Goal: Find specific page/section: Find specific page/section

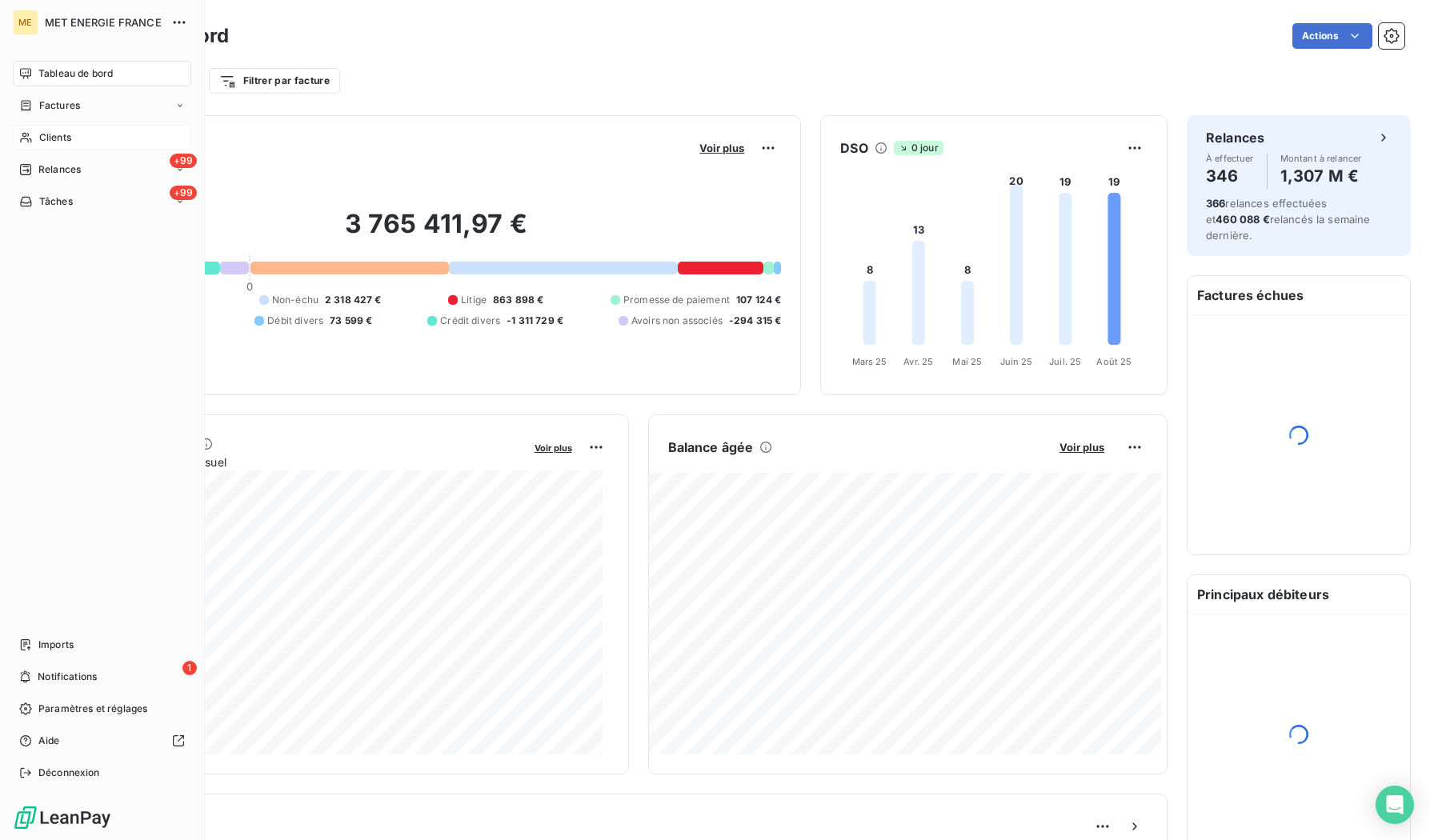
click at [29, 135] on icon at bounding box center [26, 137] width 11 height 10
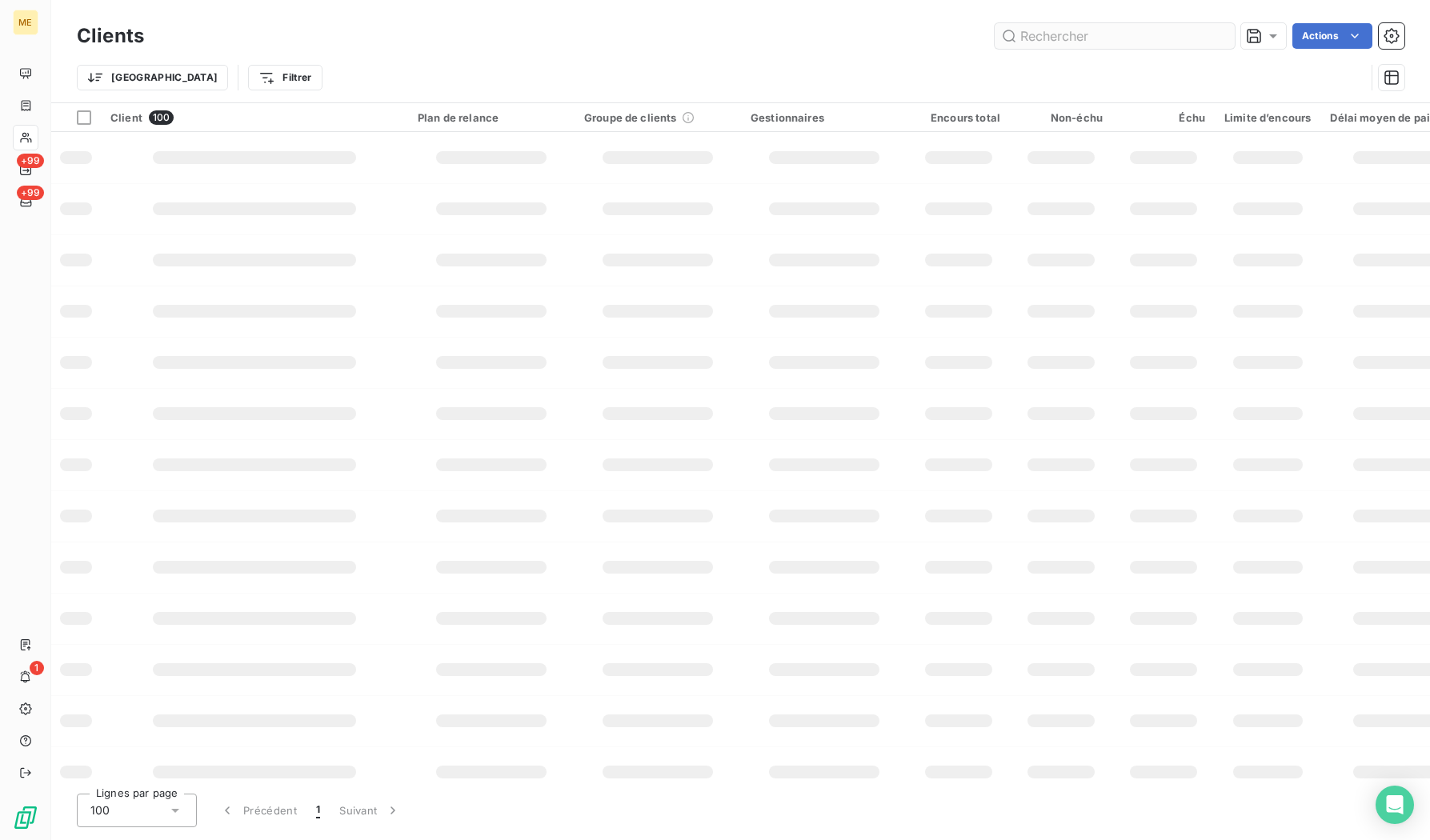
click at [1085, 42] on input "text" at bounding box center [1114, 36] width 240 height 26
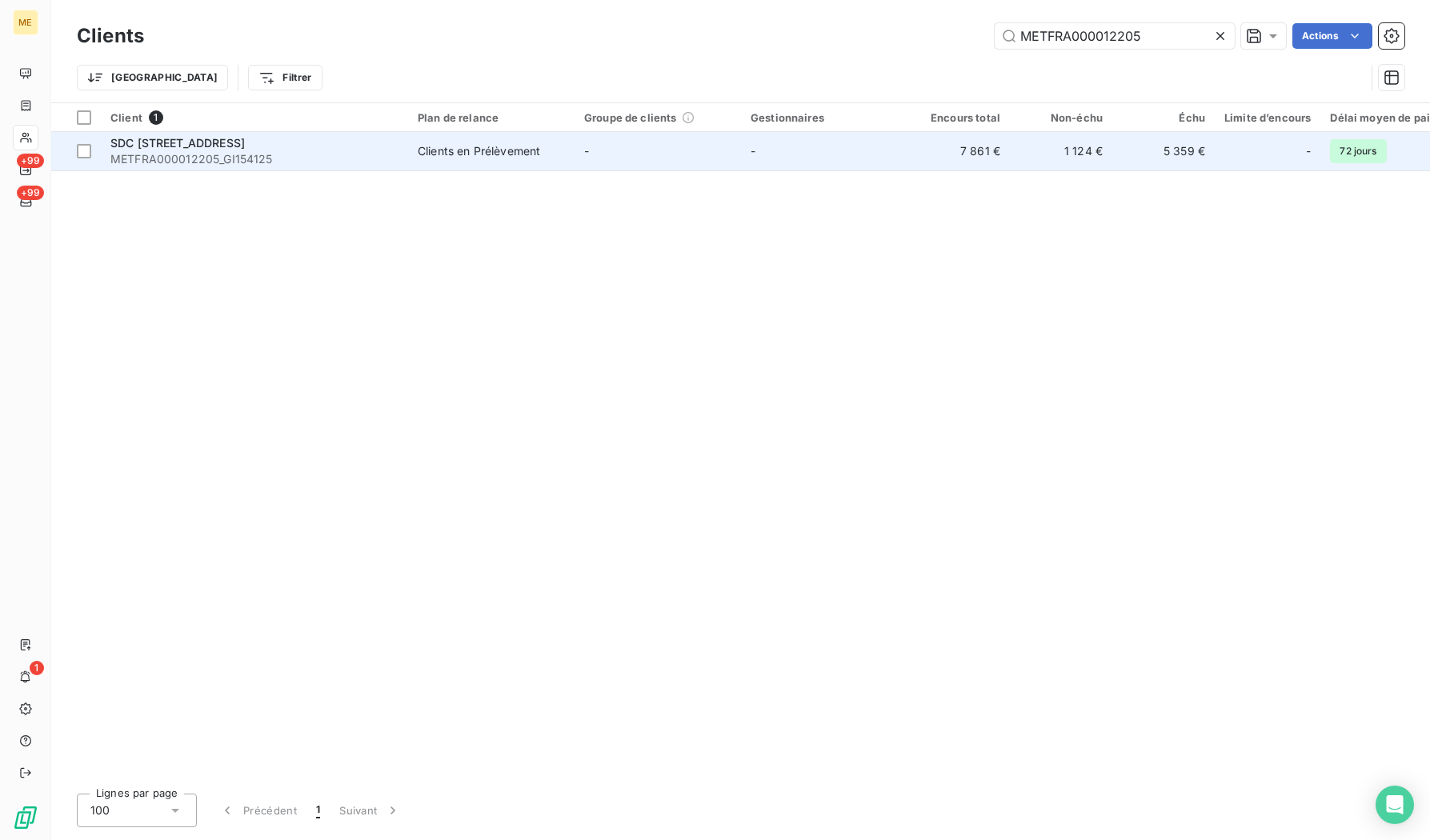
type input "METFRA000012205"
click at [225, 144] on span "SDC [STREET_ADDRESS]" at bounding box center [178, 142] width 134 height 14
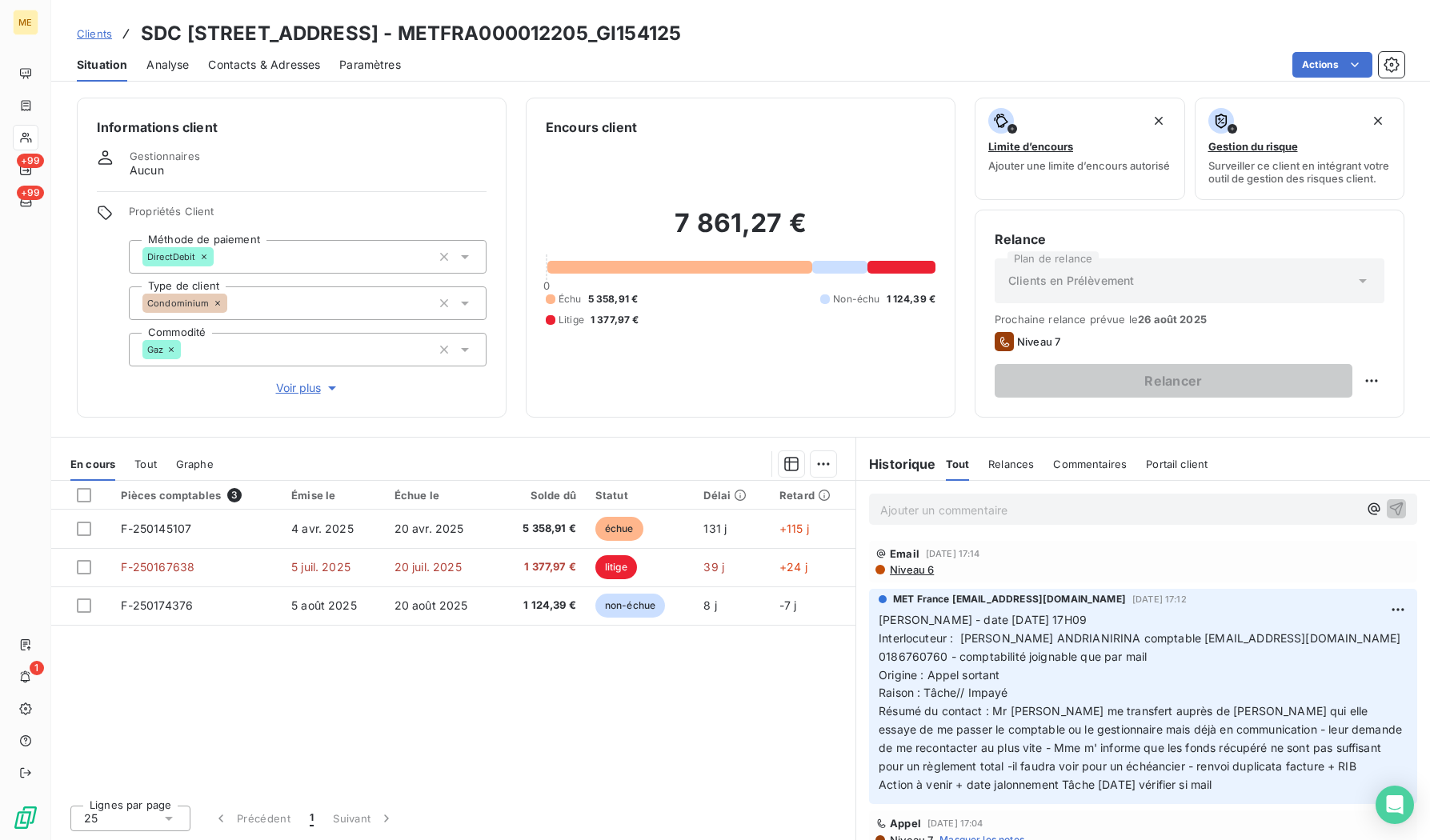
click at [961, 505] on p "Ajouter un commentaire ﻿" at bounding box center [1119, 510] width 477 height 20
click at [1106, 511] on p "Nicolas-Paul 13/08/2025 intéraction" at bounding box center [1119, 509] width 477 height 19
click at [1059, 505] on span "Nicolas-Paul 13/08/2025 intéraction assistance@homeland.immo" at bounding box center [1077, 508] width 393 height 14
click at [1268, 512] on p "Nicolas-Paul 13/08/2025 intéraction assistance@homeland.immo" at bounding box center [1119, 509] width 477 height 19
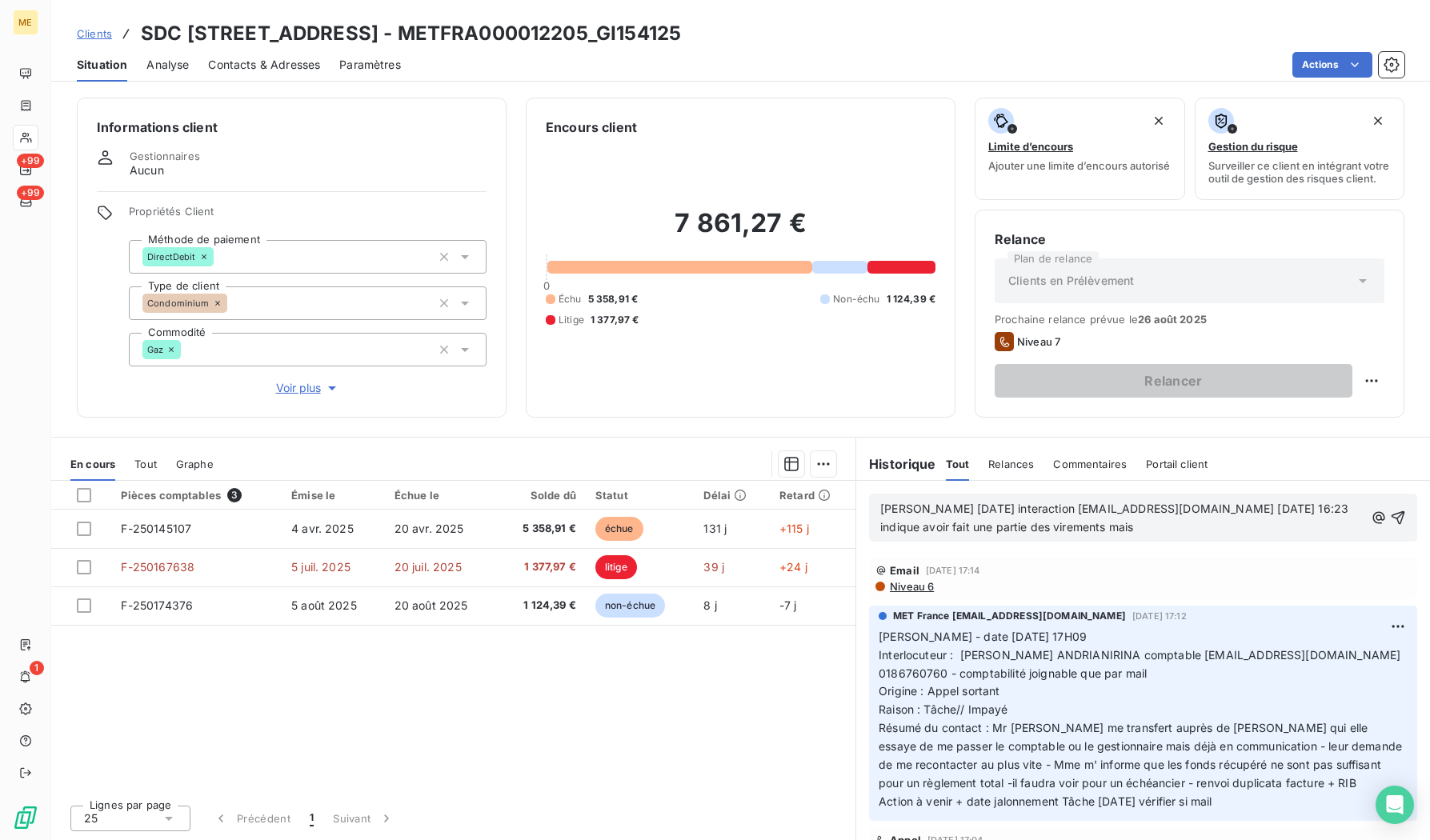
click at [1189, 526] on p "Nicolas-Paul 13/08/2025 interaction assistance@homeland.immo 12/08/2025 16:23 i…" at bounding box center [1122, 519] width 484 height 37
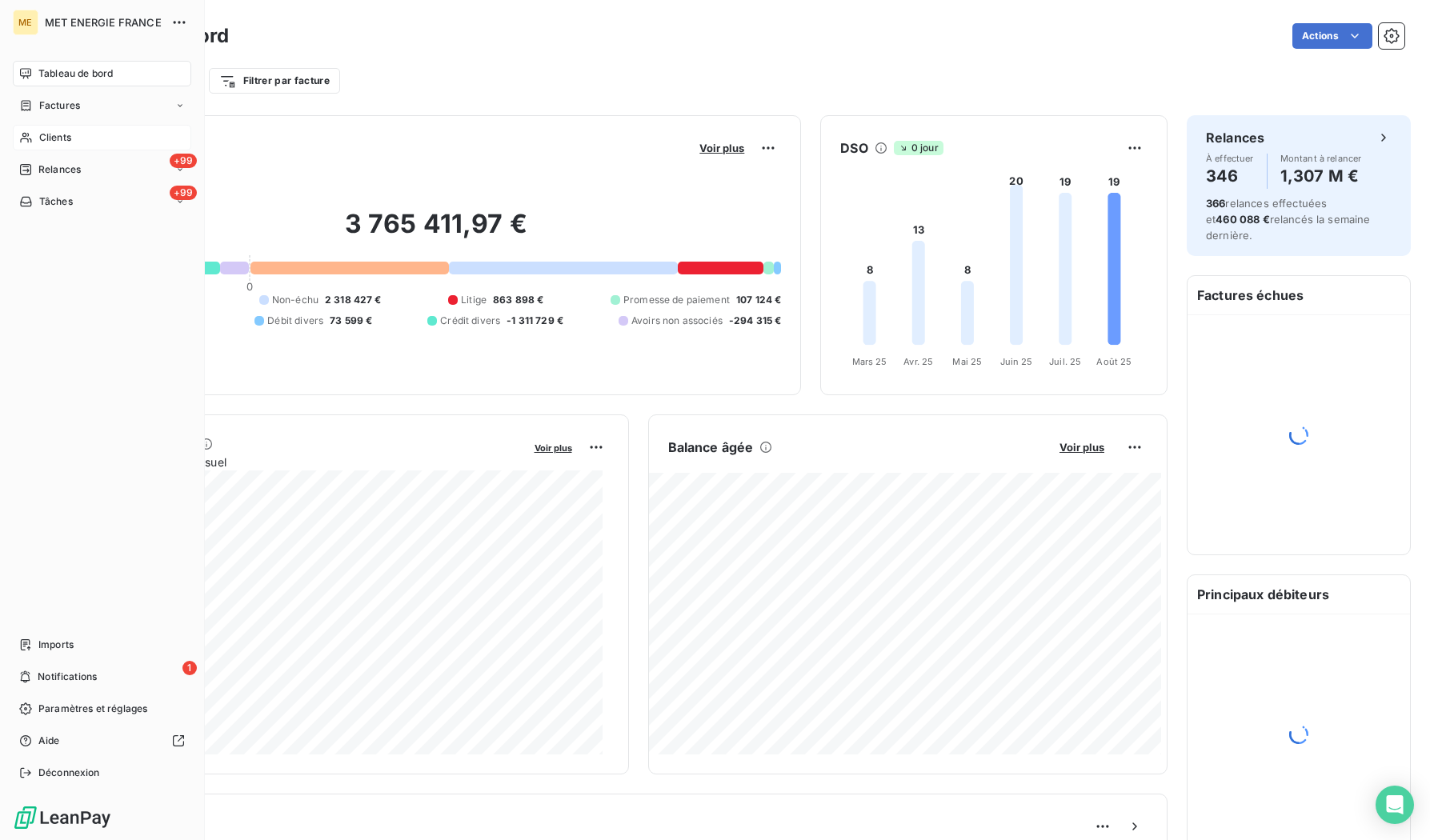
click at [50, 131] on span "Clients" at bounding box center [56, 137] width 32 height 15
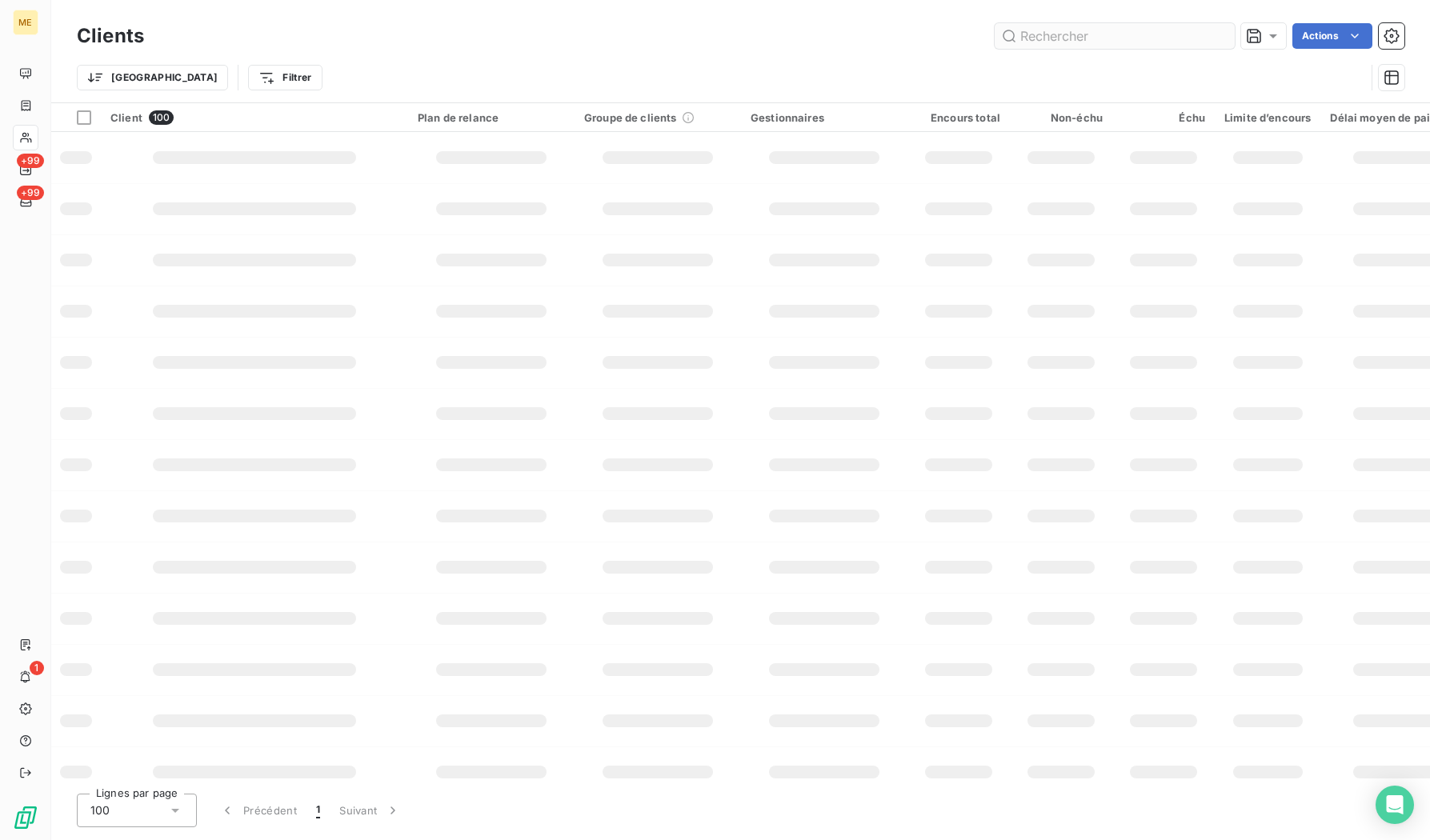
click at [1079, 39] on input "text" at bounding box center [1114, 36] width 240 height 26
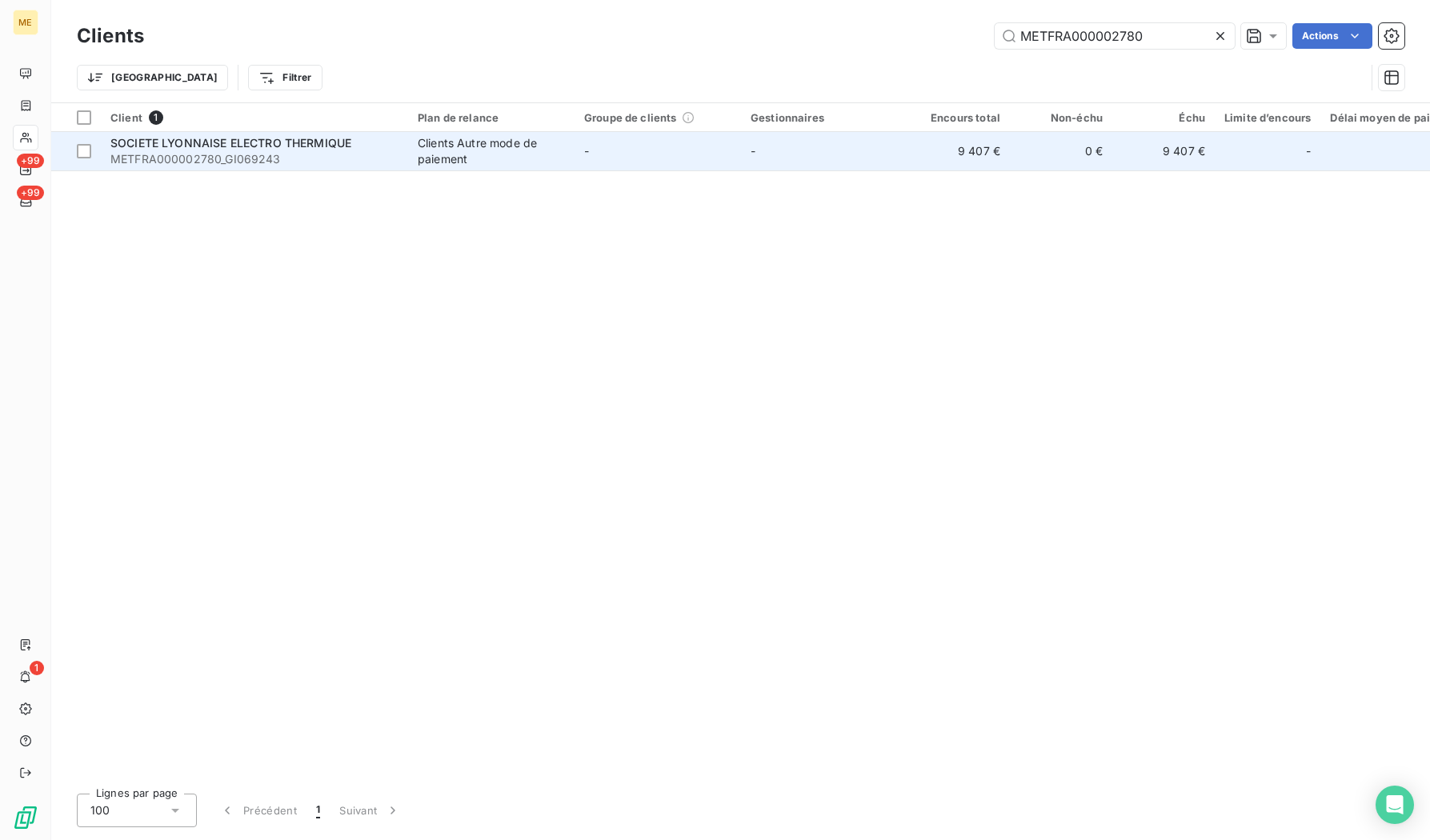
type input "METFRA000002780"
click at [228, 141] on span "SOCIETE LYONNAISE ELECTRO THERMIQUE" at bounding box center [231, 142] width 241 height 14
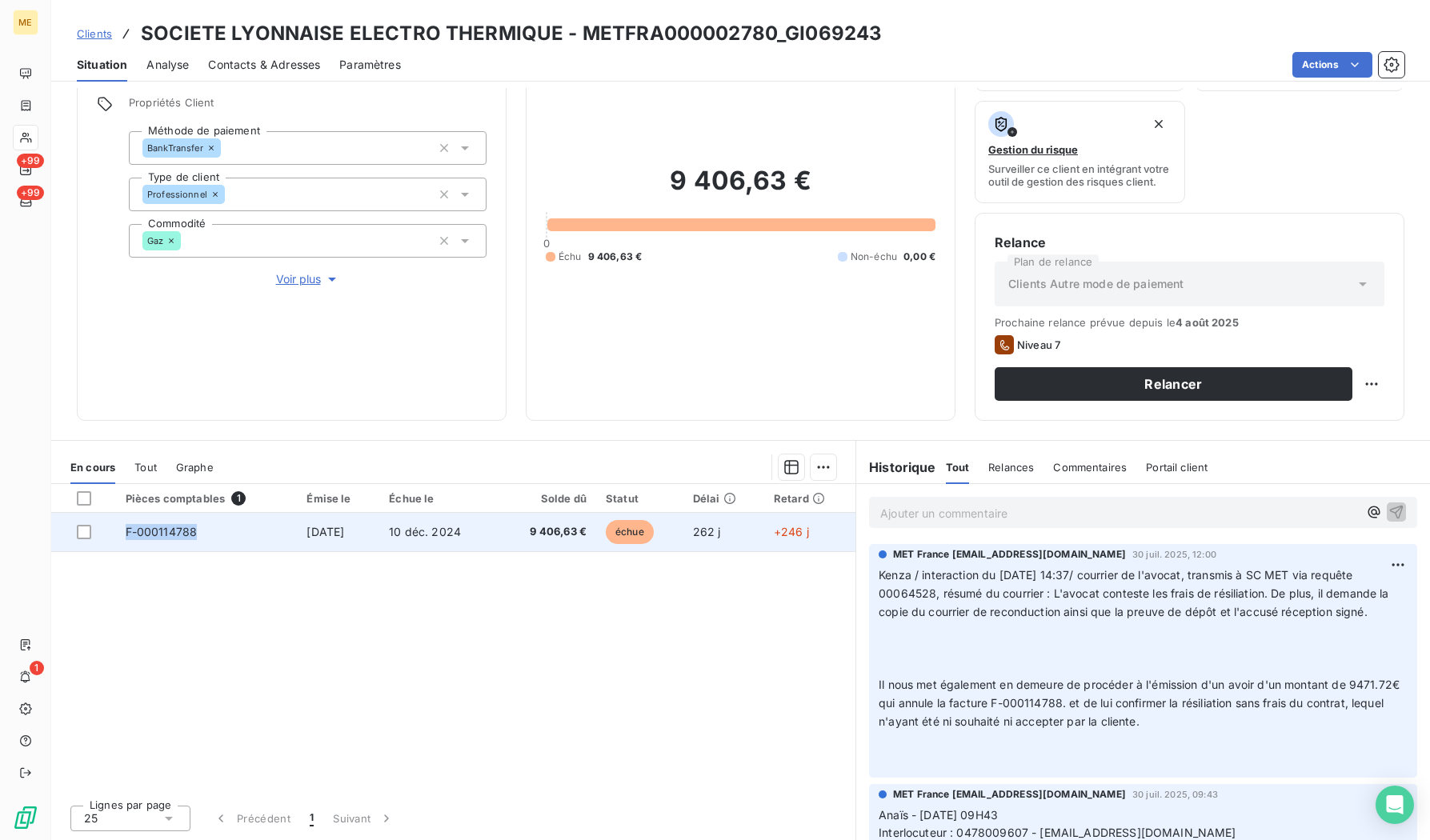
drag, startPoint x: 205, startPoint y: 531, endPoint x: 122, endPoint y: 535, distance: 83.1
click at [122, 535] on td "F-000114788" at bounding box center [207, 532] width 182 height 39
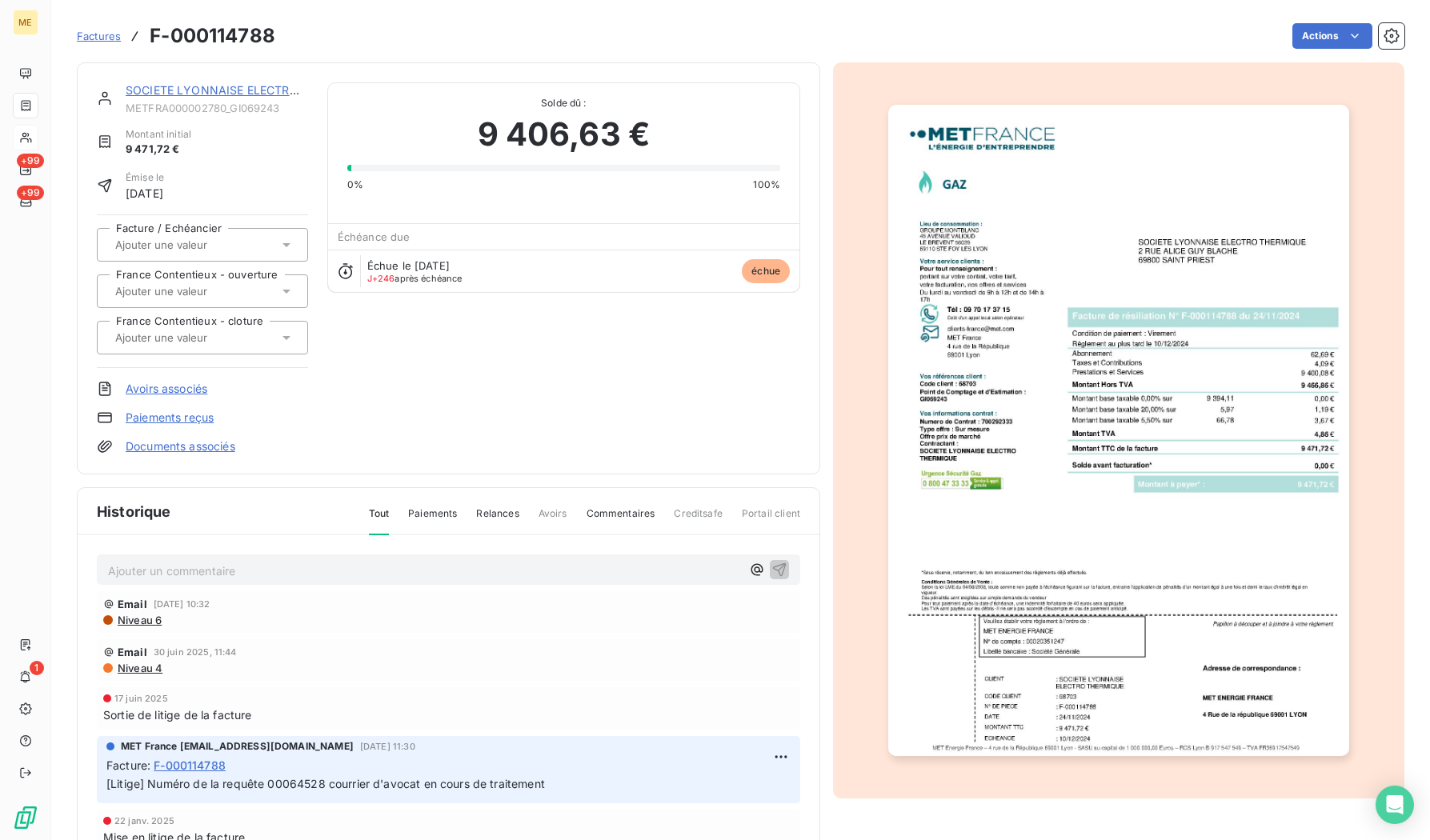
click at [221, 42] on h3 "F-000114788" at bounding box center [212, 36] width 126 height 29
copy section "F-000114788 Actions"
click at [484, 136] on span "9 406,63 €" at bounding box center [564, 134] width 173 height 48
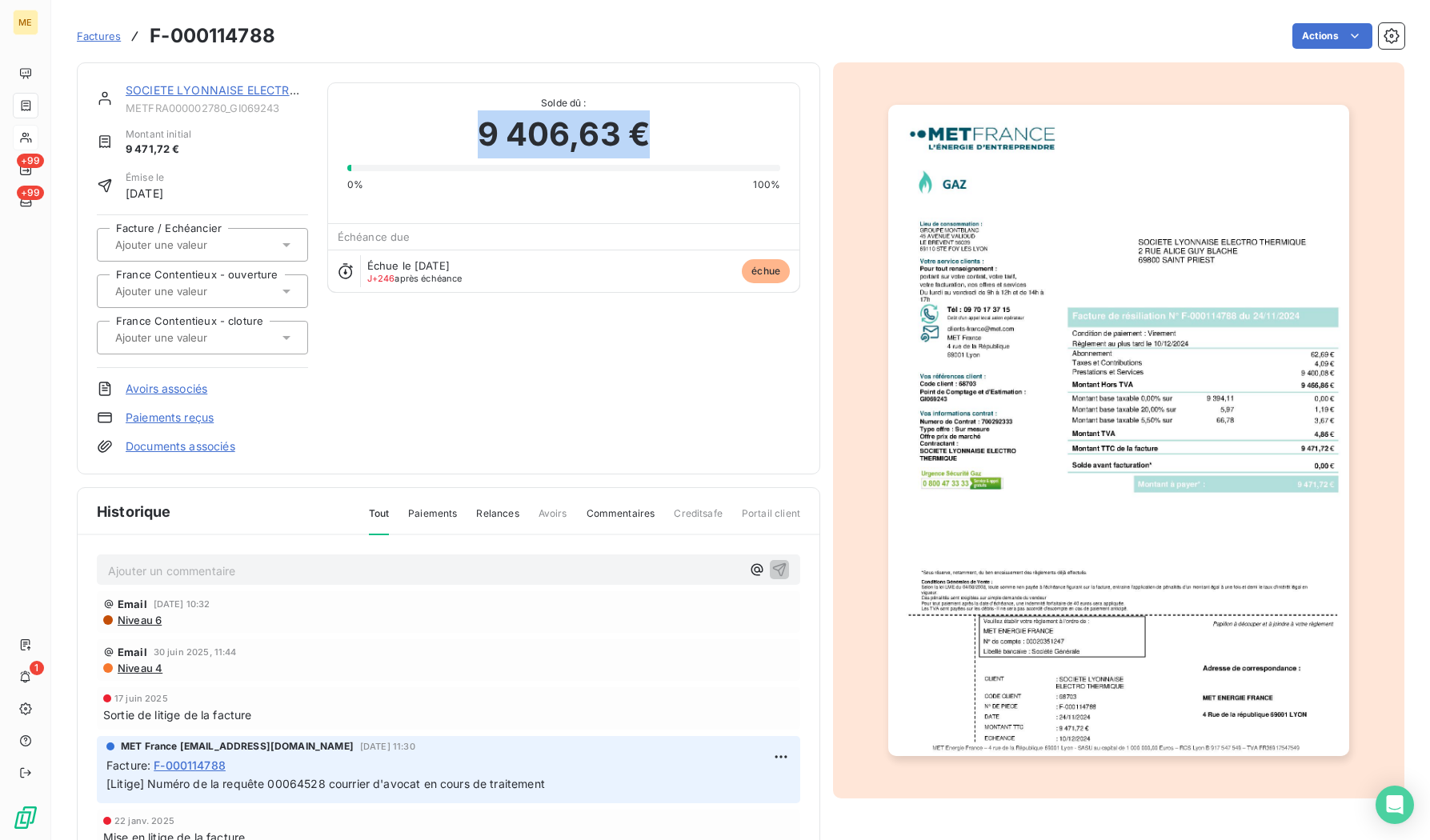
drag, startPoint x: 479, startPoint y: 139, endPoint x: 638, endPoint y: 147, distance: 159.2
click at [638, 147] on span "9 406,63 €" at bounding box center [564, 134] width 173 height 48
copy span "9 406,63 €"
click at [175, 90] on link "SOCIETE LYONNAISE ELECTRO THERMIQUE" at bounding box center [247, 90] width 242 height 14
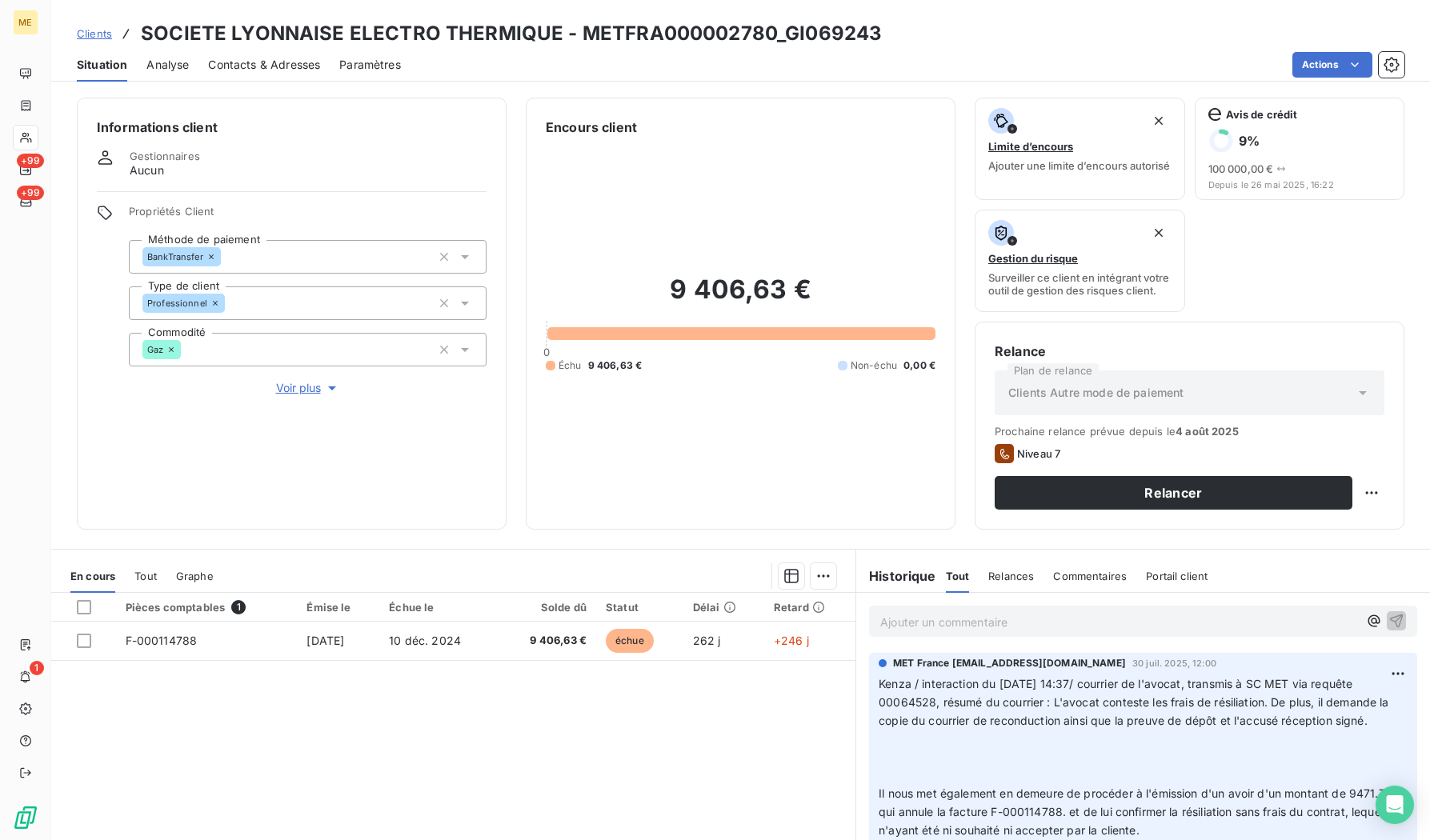
click at [229, 27] on h3 "SOCIETE LYONNAISE ELECTRO THERMIQUE - METFRA000002780_GI069243" at bounding box center [511, 34] width 741 height 29
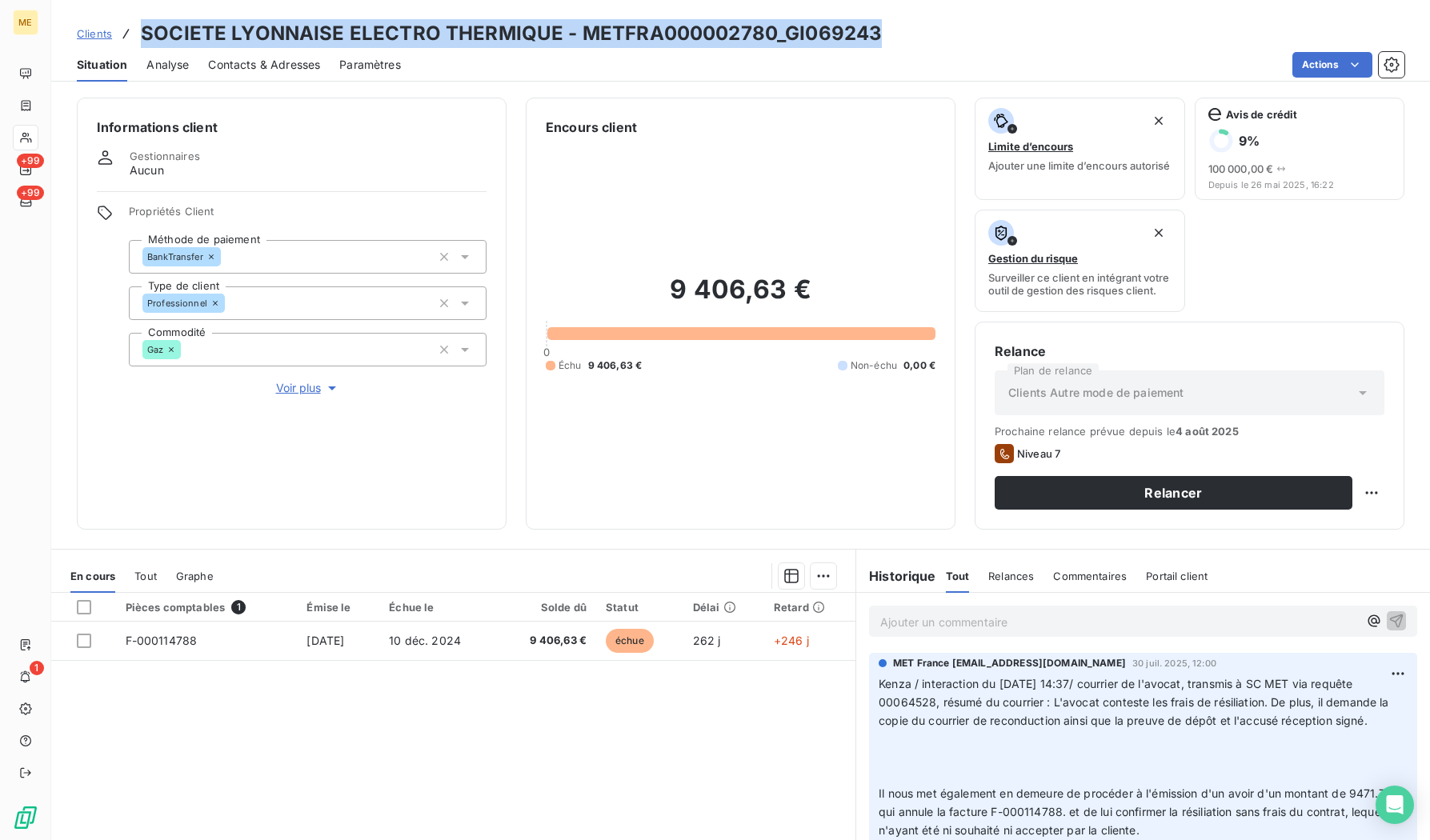
click at [229, 27] on h3 "SOCIETE LYONNAISE ELECTRO THERMIQUE - METFRA000002780_GI069243" at bounding box center [511, 34] width 741 height 29
copy h3 "SOCIETE LYONNAISE ELECTRO THERMIQUE - METFRA000002780_GI069243"
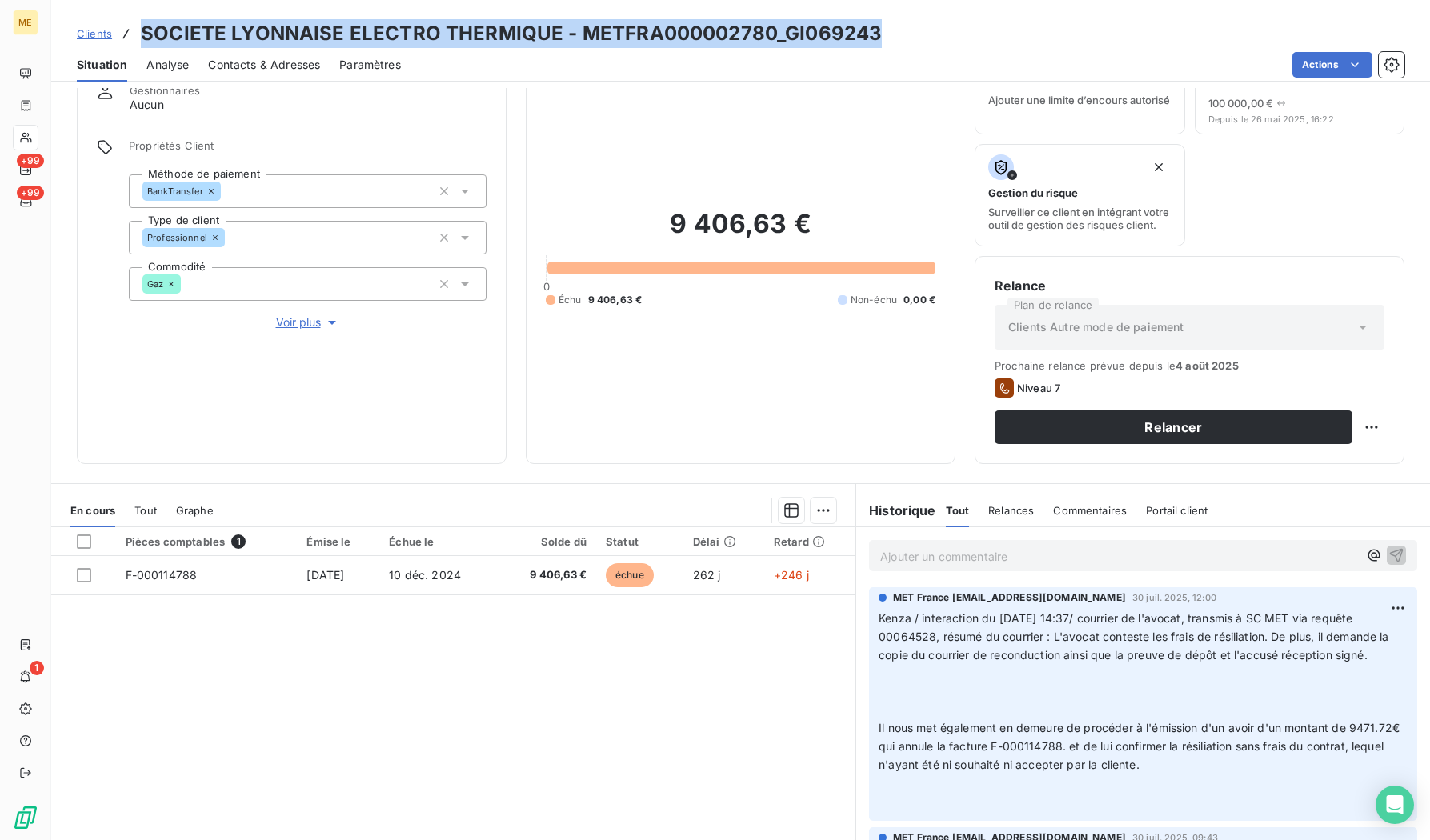
scroll to position [117, 0]
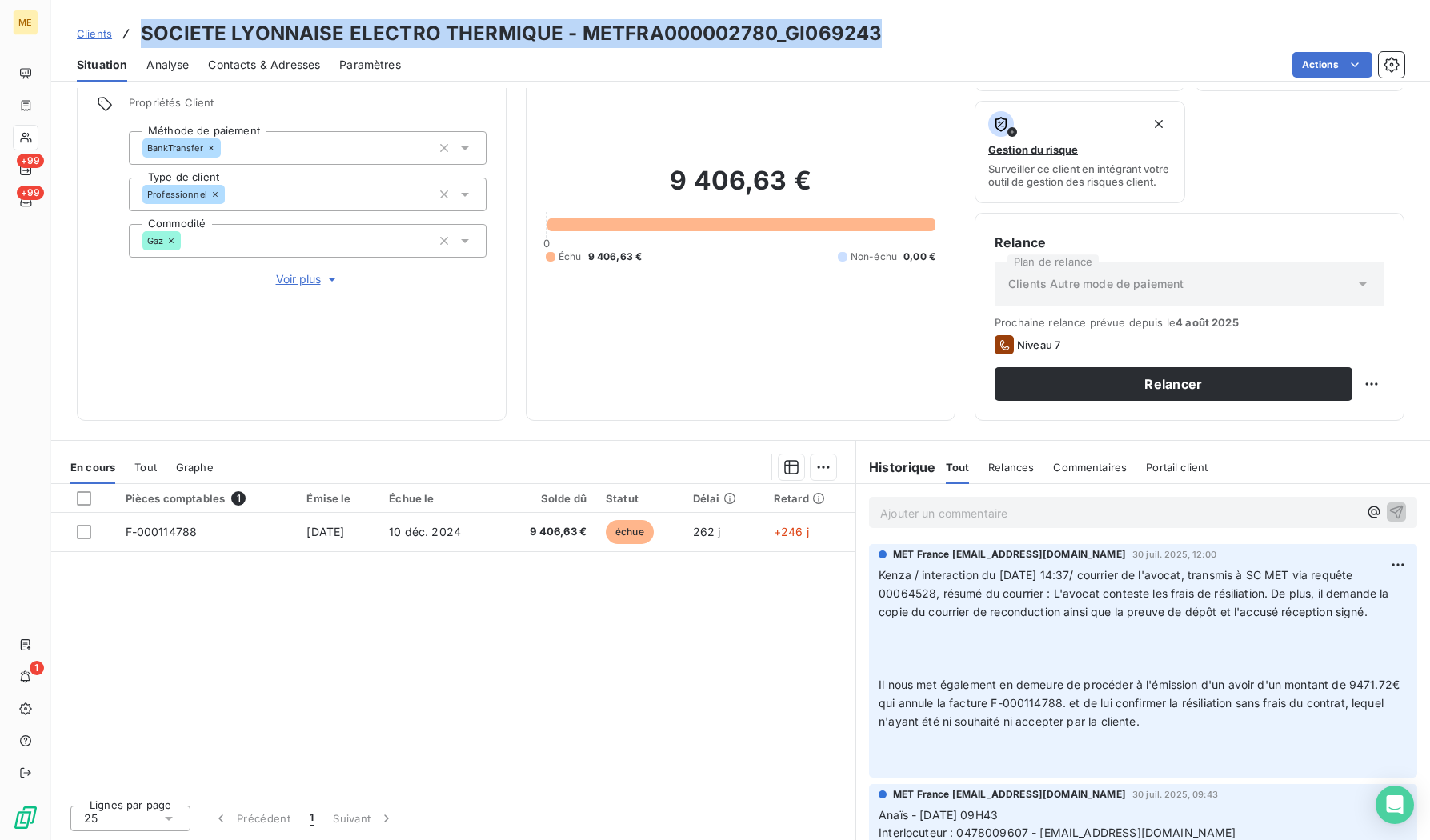
click at [925, 503] on p "Ajouter un commentaire ﻿" at bounding box center [1119, 513] width 477 height 20
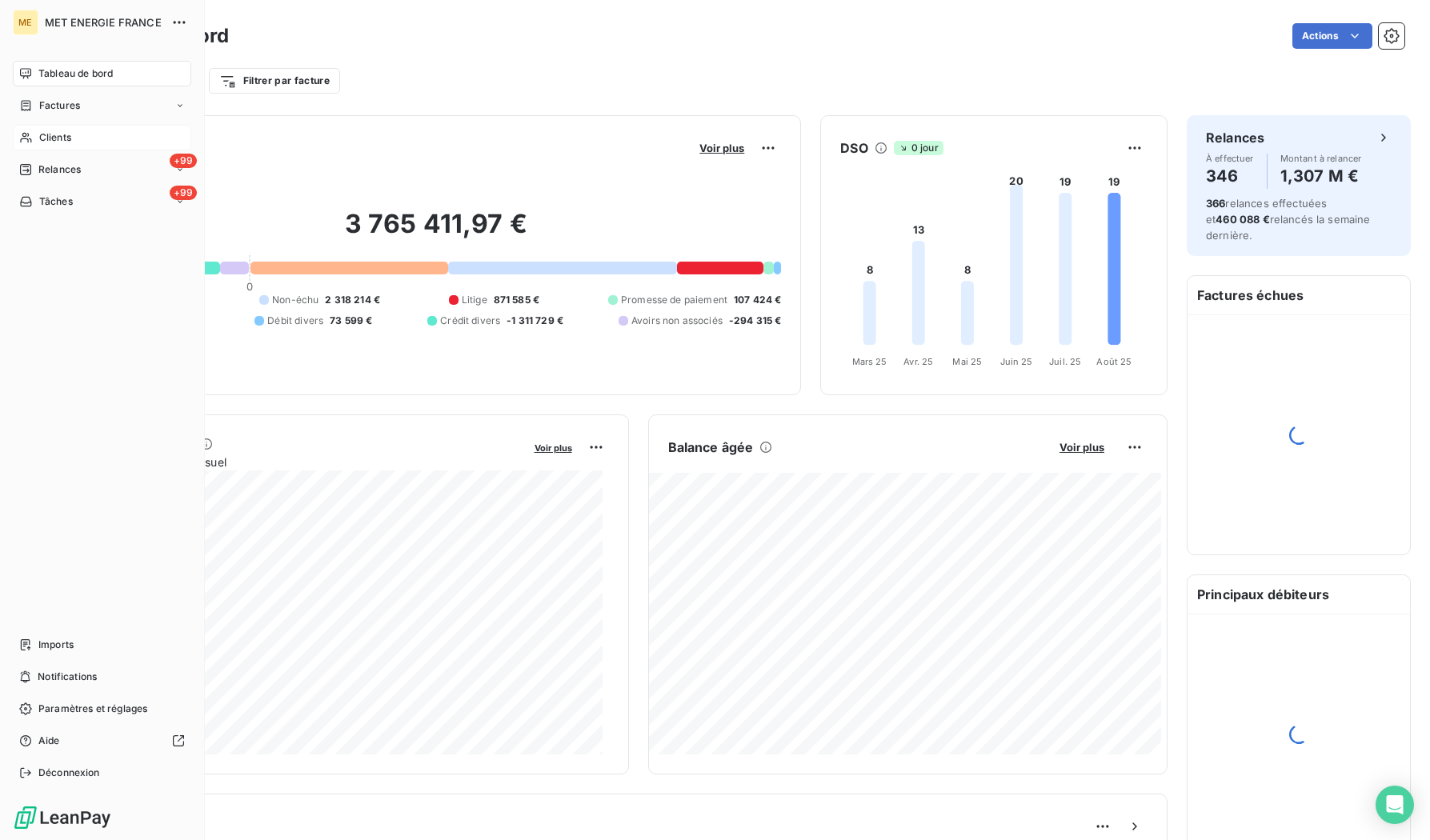
click at [86, 143] on div "Clients" at bounding box center [102, 138] width 179 height 26
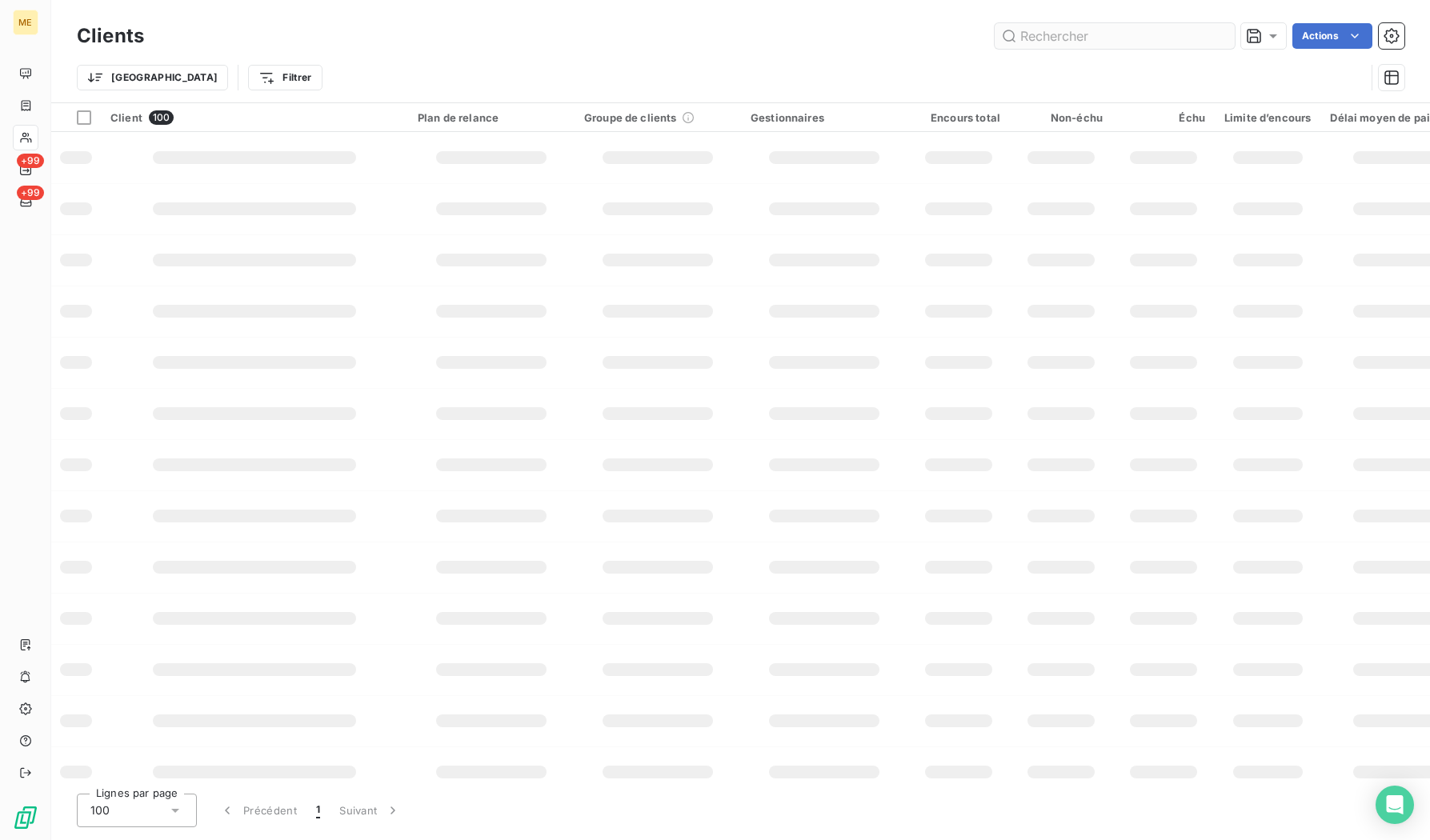
click at [1091, 27] on input "text" at bounding box center [1114, 36] width 240 height 26
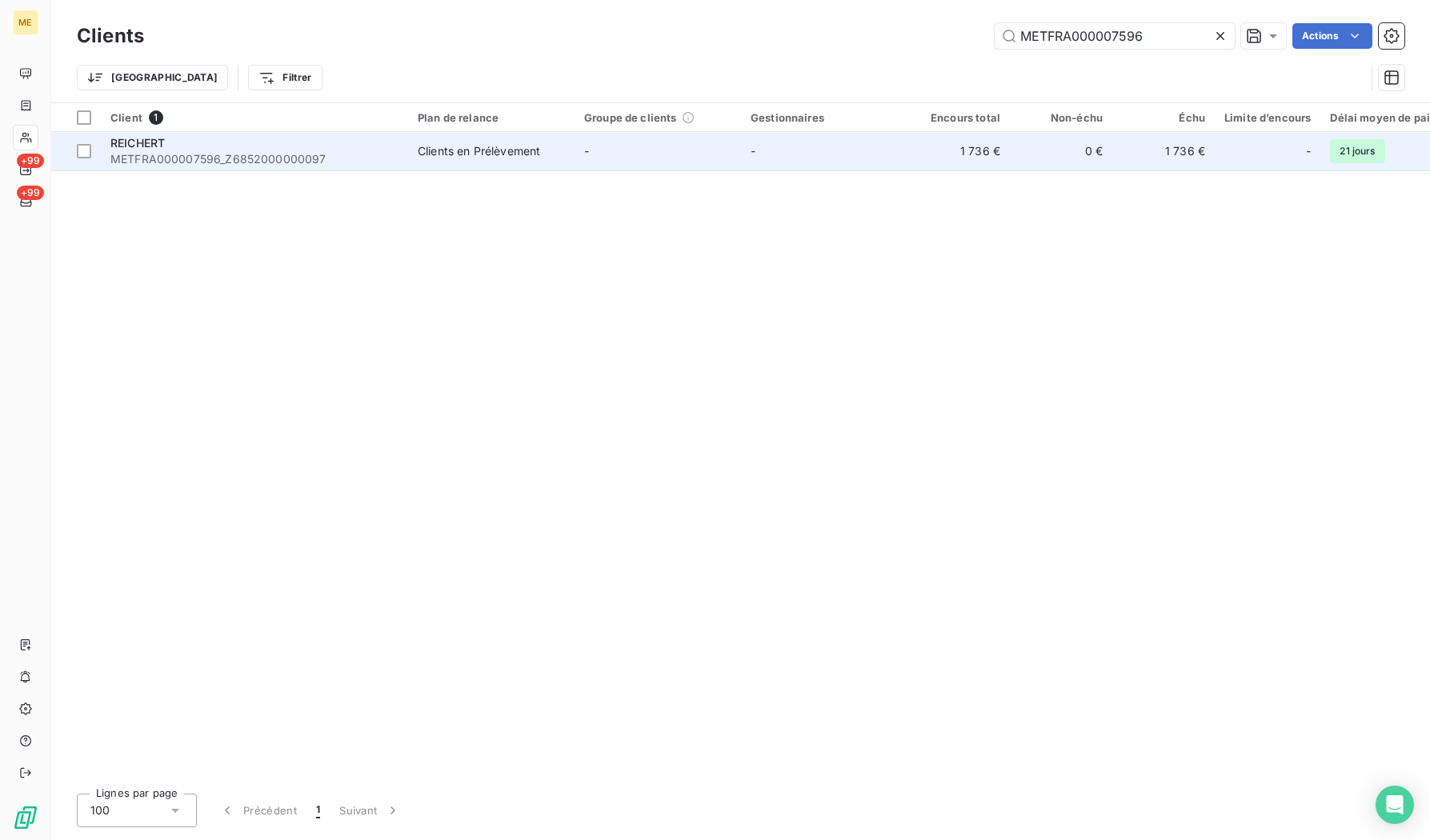
type input "METFRA000007596"
click at [280, 158] on span "METFRA000007596_Z6852000000097" at bounding box center [254, 159] width 288 height 16
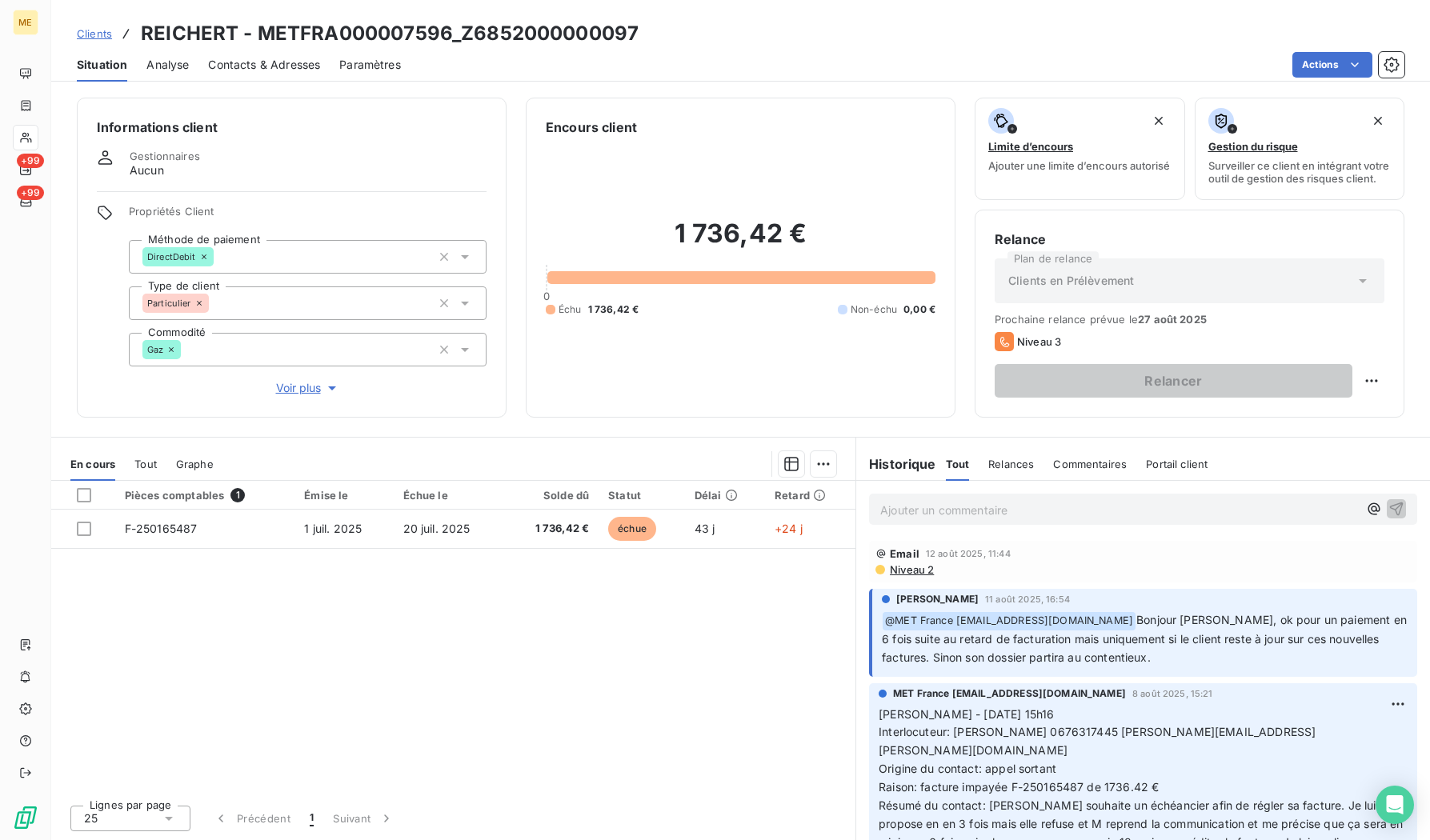
click at [941, 502] on p "Ajouter un commentaire ﻿" at bounding box center [1119, 510] width 477 height 20
click at [1167, 502] on p "Nicolas-Paul 13/08/2025 14:10 intéraction" at bounding box center [1119, 509] width 477 height 19
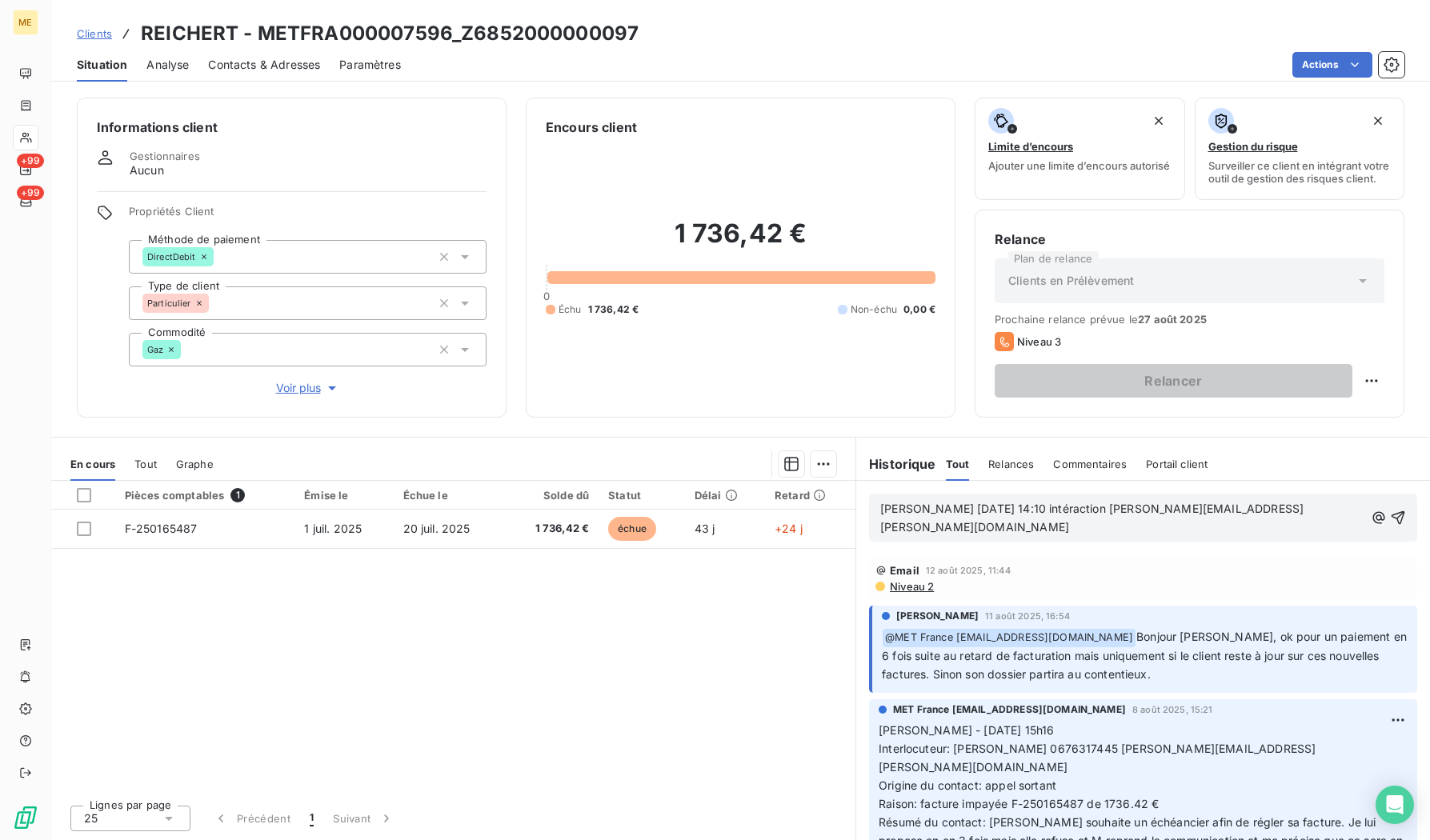
drag, startPoint x: 1077, startPoint y: 499, endPoint x: 1061, endPoint y: 509, distance: 18.9
click at [1062, 509] on span "Nicolas-Paul 13/08/2025 14:10 intéraction elodie.pallotto@gmail.com" at bounding box center [1092, 518] width 423 height 32
click at [984, 509] on span "Nicolas-Paul 13/08/2025 14:10 intéraction elodie.pallotto@gmail.com" at bounding box center [1092, 518] width 423 height 32
click at [1075, 509] on span "Nicolas-Paul 13/08/2025 14:10 intéraction elodie.pallotto@gmail.com" at bounding box center [1092, 518] width 423 height 32
click at [1293, 513] on p "Nicolas-Paul 13/08/2025 14:10 intéraction elodie.pallotto@gmail.com" at bounding box center [1122, 519] width 484 height 37
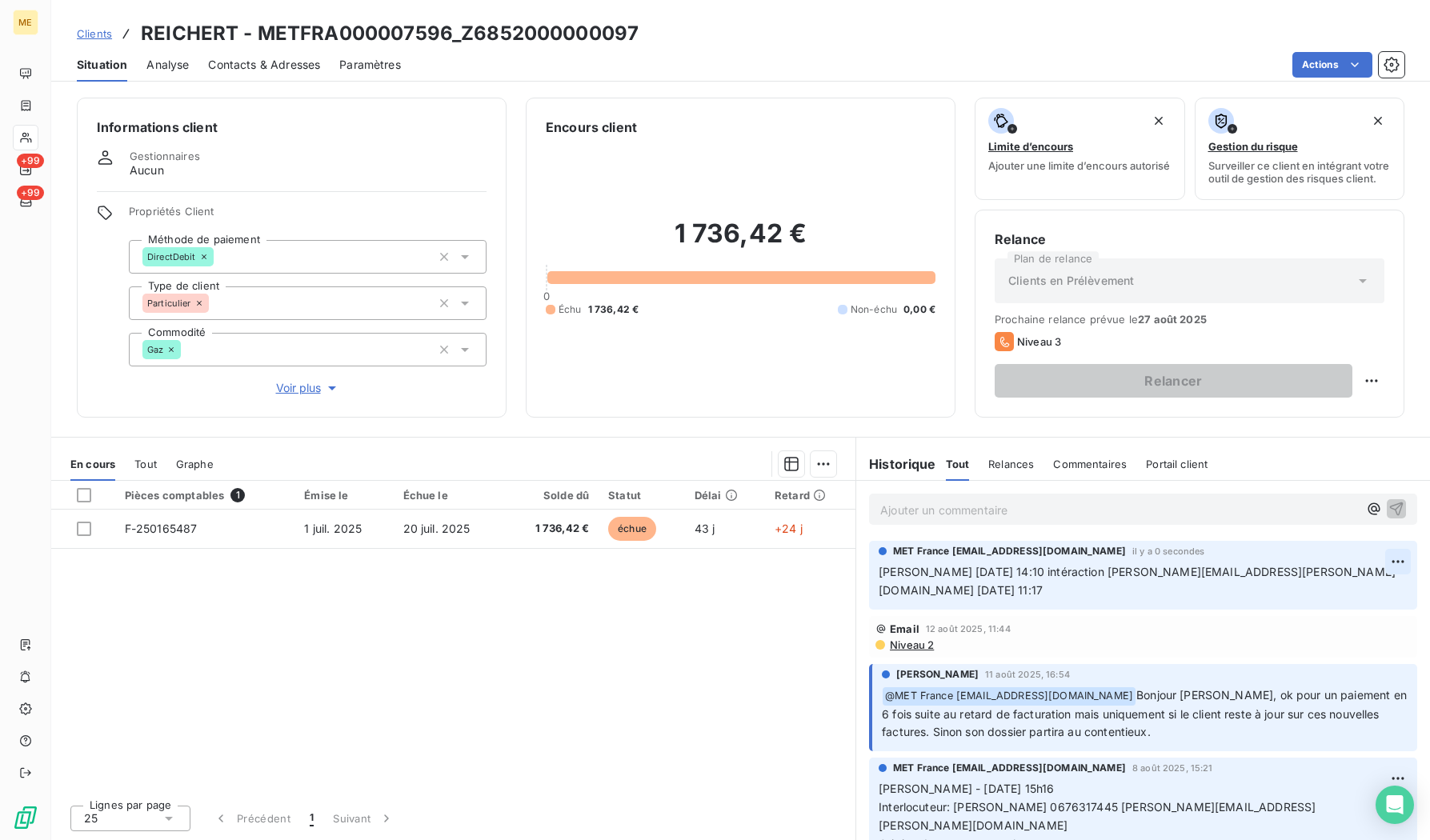
click at [1385, 555] on html "ME +99 +99 Clients REICHERT - METFRA000007596_Z6852000000097 Situation Analyse …" at bounding box center [715, 420] width 1430 height 840
click at [1352, 601] on div "Editer" at bounding box center [1348, 597] width 90 height 26
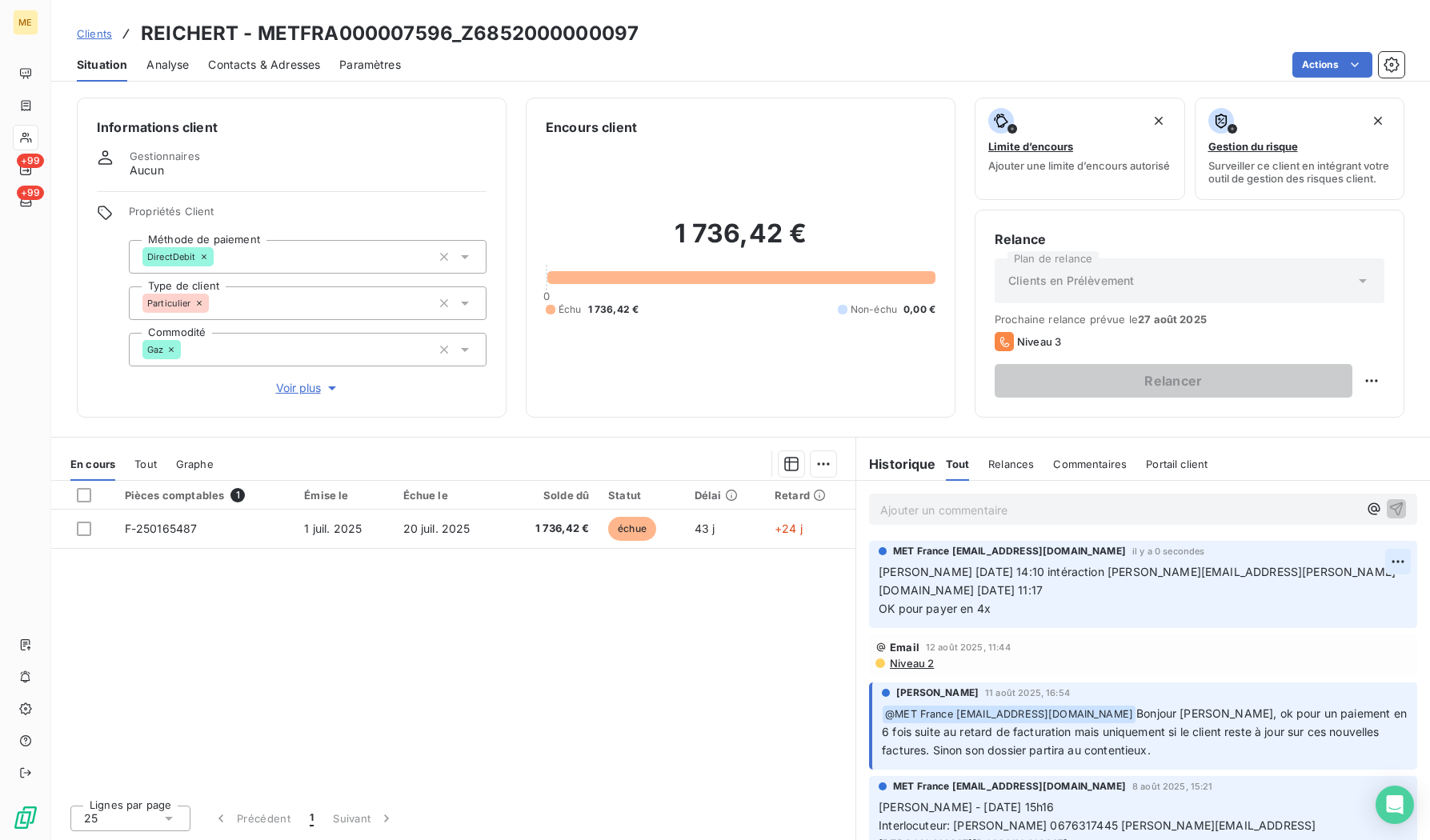
click at [1388, 561] on html "ME +99 +99 Clients REICHERT - METFRA000007596_Z6852000000097 Situation Analyse …" at bounding box center [715, 420] width 1430 height 840
click at [1322, 586] on div "Editer" at bounding box center [1348, 597] width 90 height 26
click at [886, 587] on span "Nicolas-Paul 13/08/2025 14:10 intéraction elodie.pallotto@gmail.com 13/08/2025 …" at bounding box center [1091, 590] width 423 height 50
click at [406, 21] on h3 "REICHERT - METFRA000007596_Z6852000000097" at bounding box center [389, 34] width 498 height 29
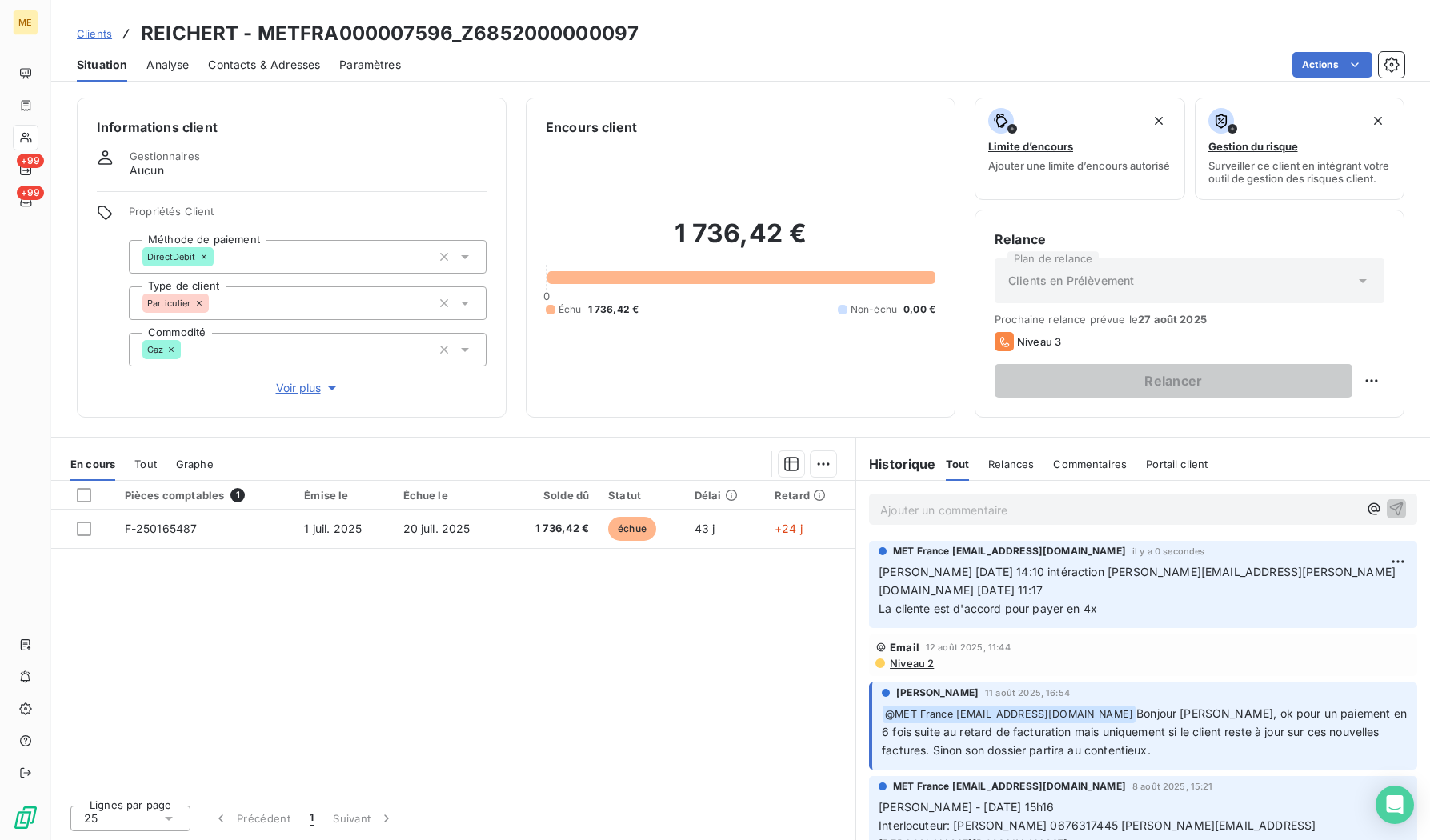
click at [380, 36] on h3 "REICHERT - METFRA000007596_Z6852000000097" at bounding box center [389, 34] width 498 height 29
copy h3 "METFRA000007596_Z6852000000097"
